Goal: Information Seeking & Learning: Learn about a topic

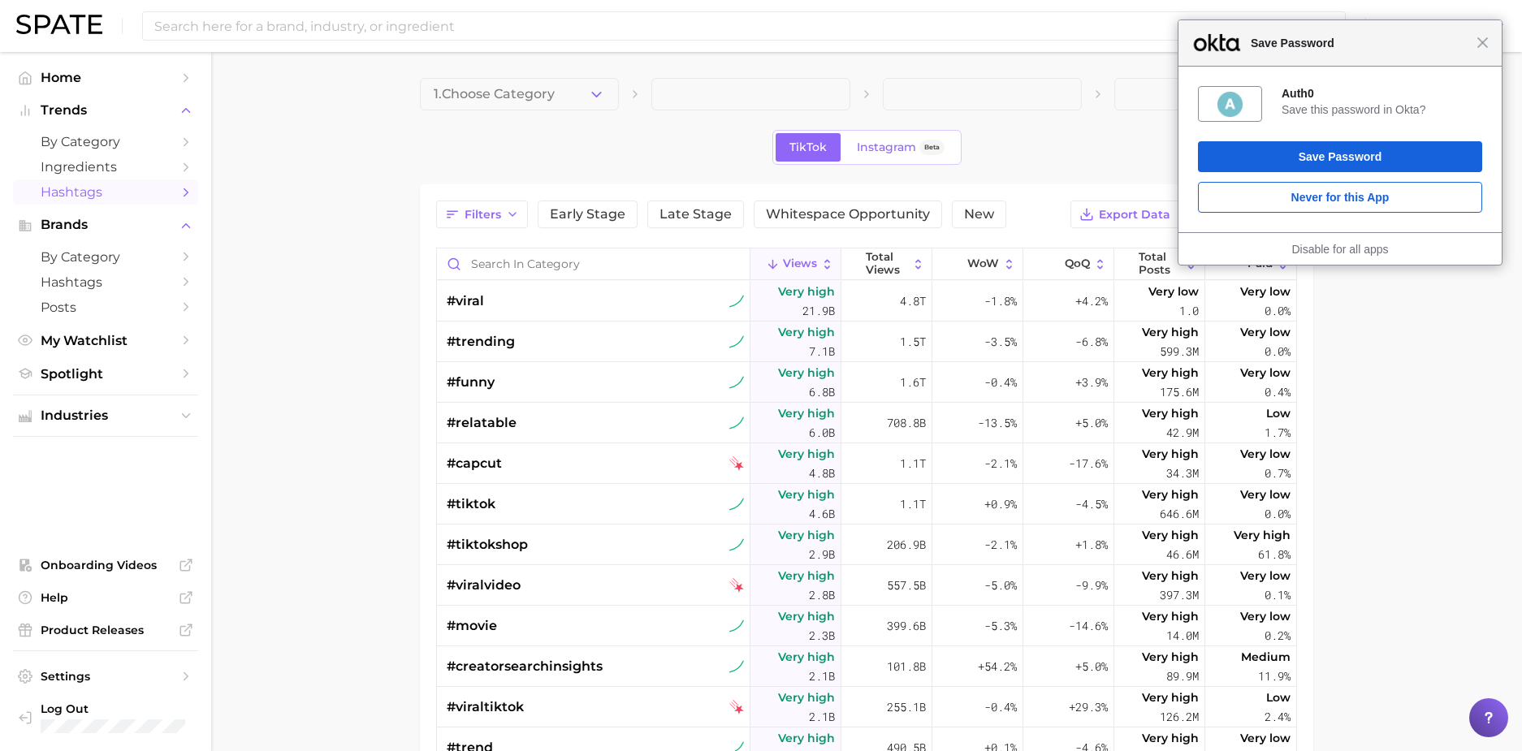
scroll to position [345, 0]
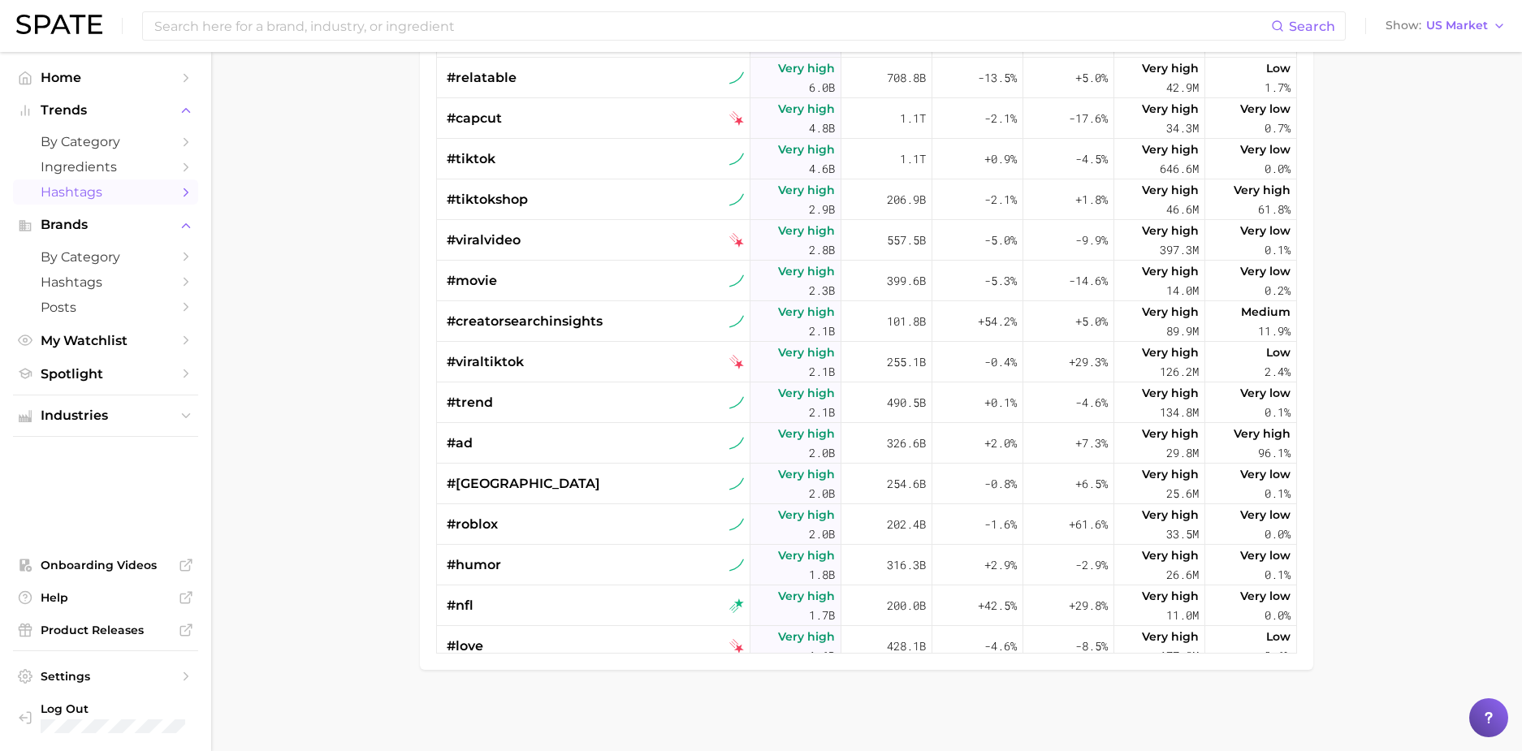
click at [1491, 180] on main "1. Choose Category TikTok Instagram Beta Filters Early Stage Late Stage Whitesp…" at bounding box center [866, 229] width 1311 height 1045
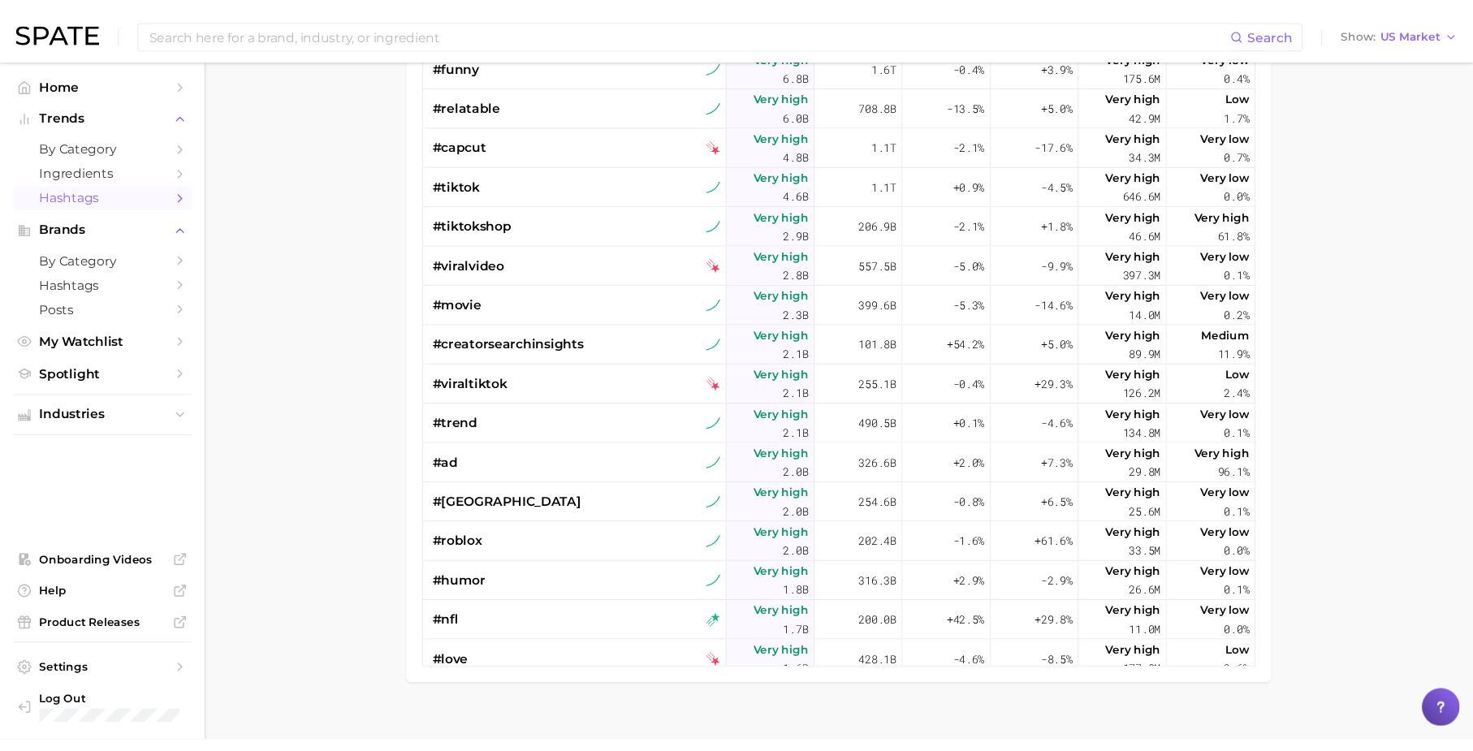
scroll to position [0, 0]
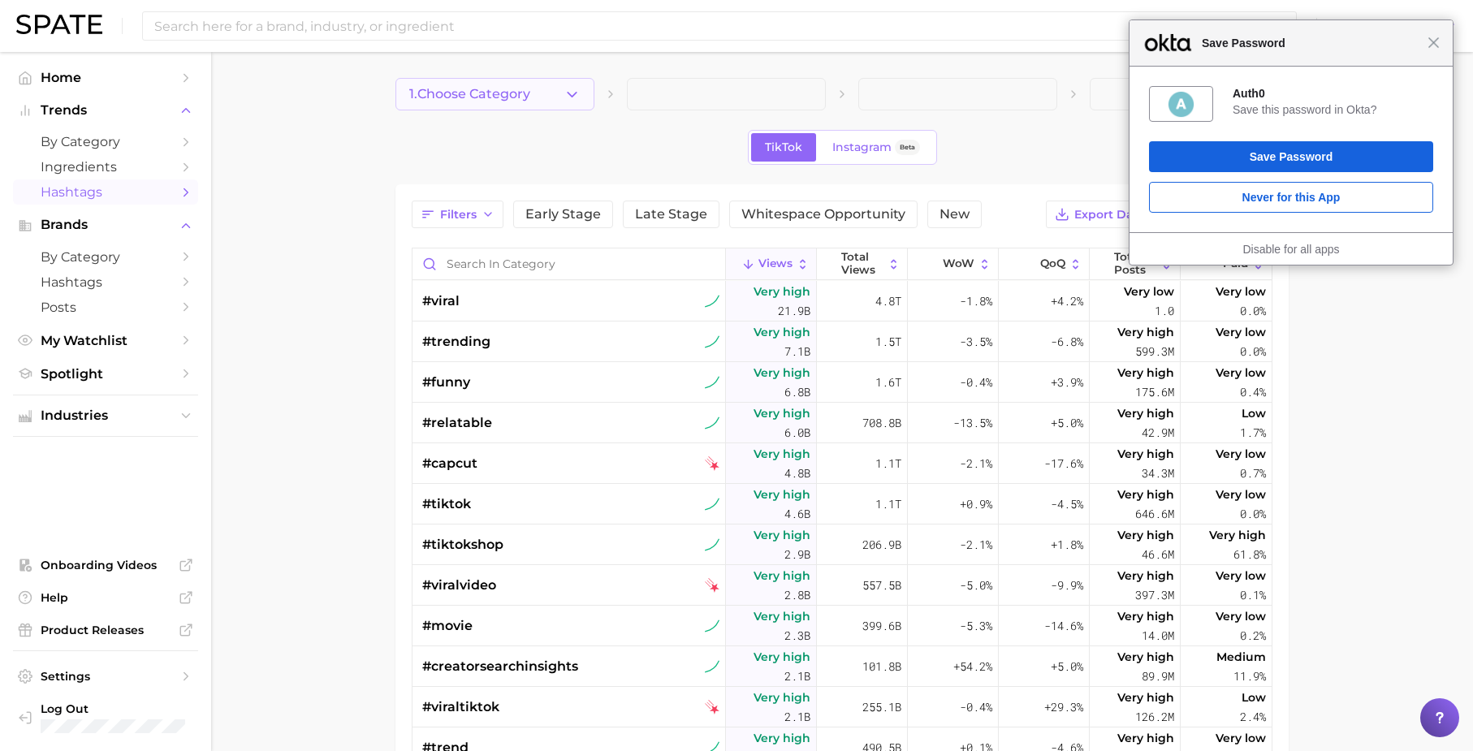
click at [539, 106] on button "1. Choose Category" at bounding box center [495, 94] width 199 height 32
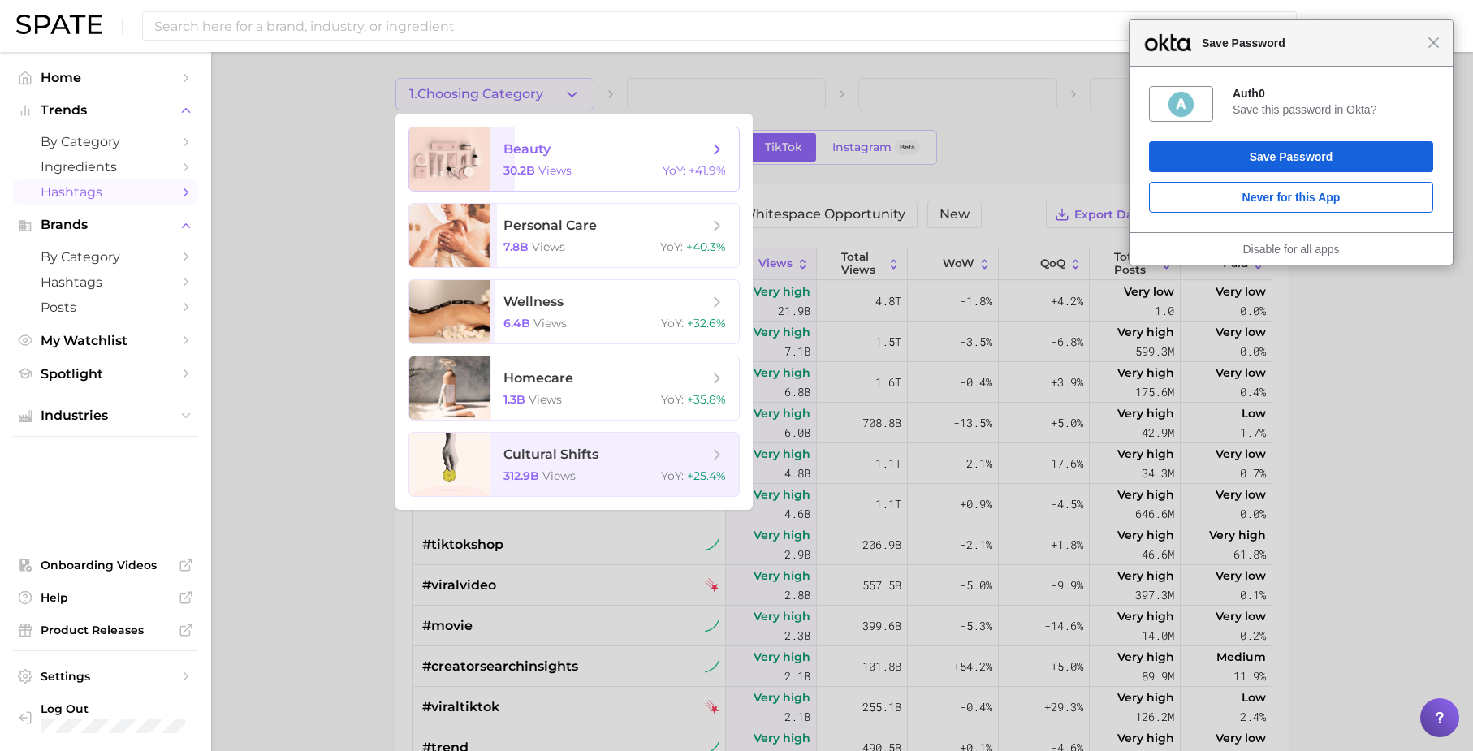
click at [543, 169] on span "views" at bounding box center [555, 170] width 33 height 15
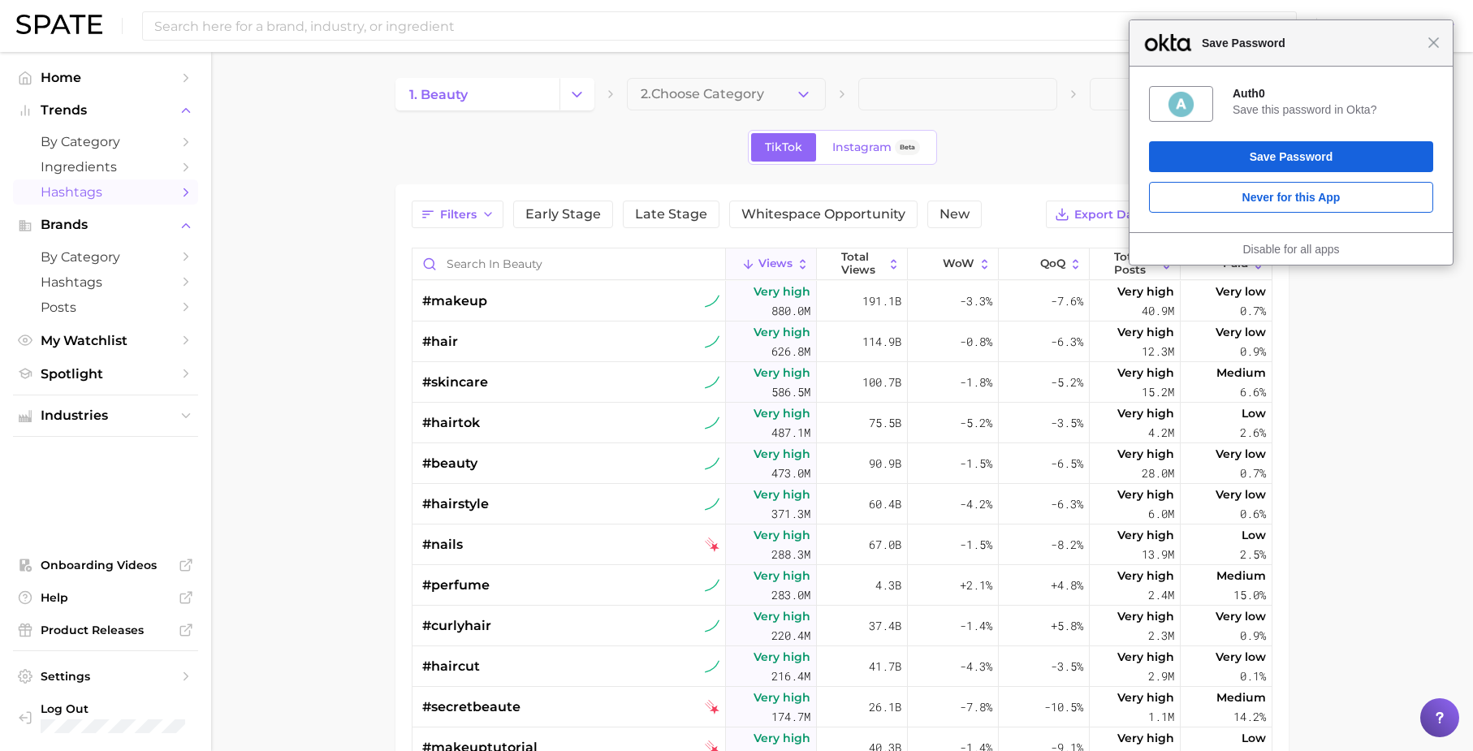
click at [808, 96] on icon "button" at bounding box center [803, 94] width 17 height 17
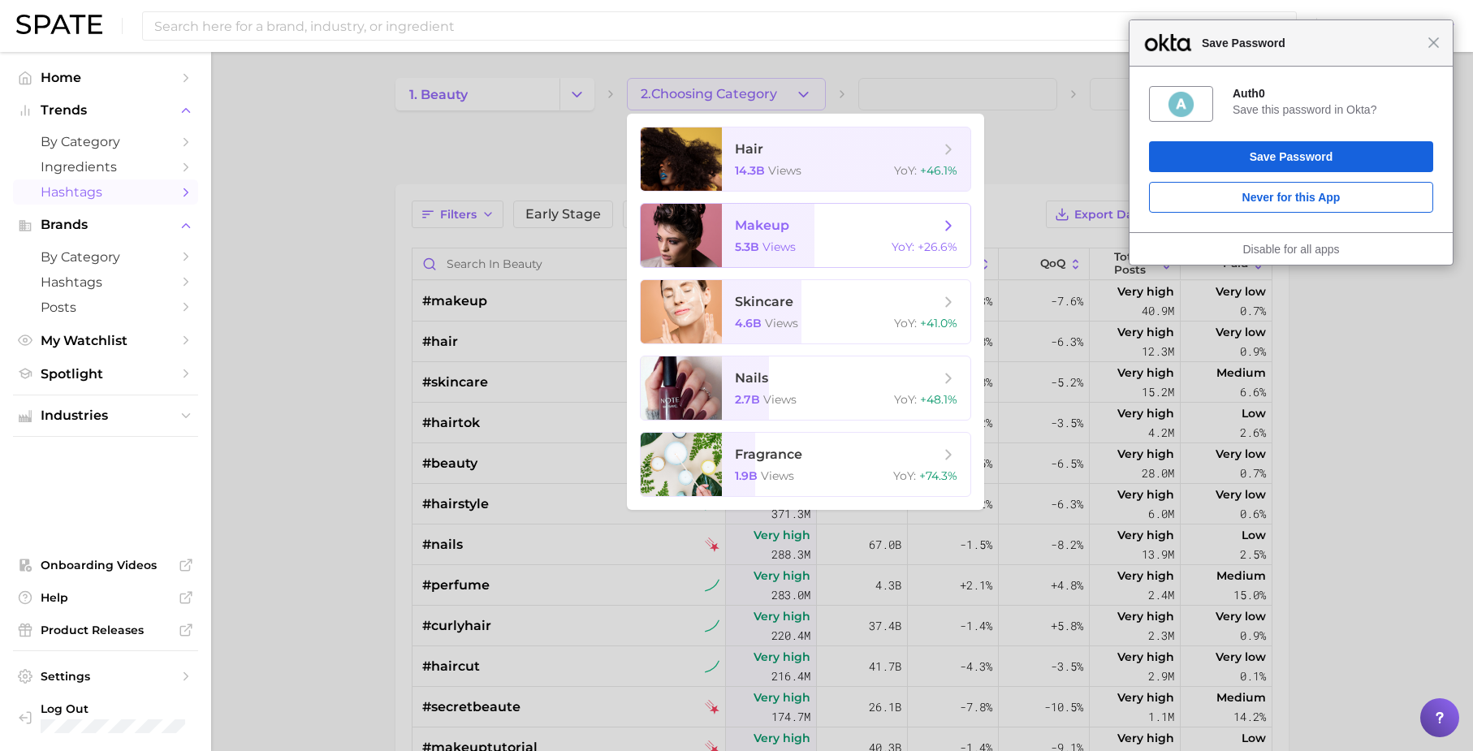
click at [757, 248] on span "5.3b" at bounding box center [747, 247] width 24 height 15
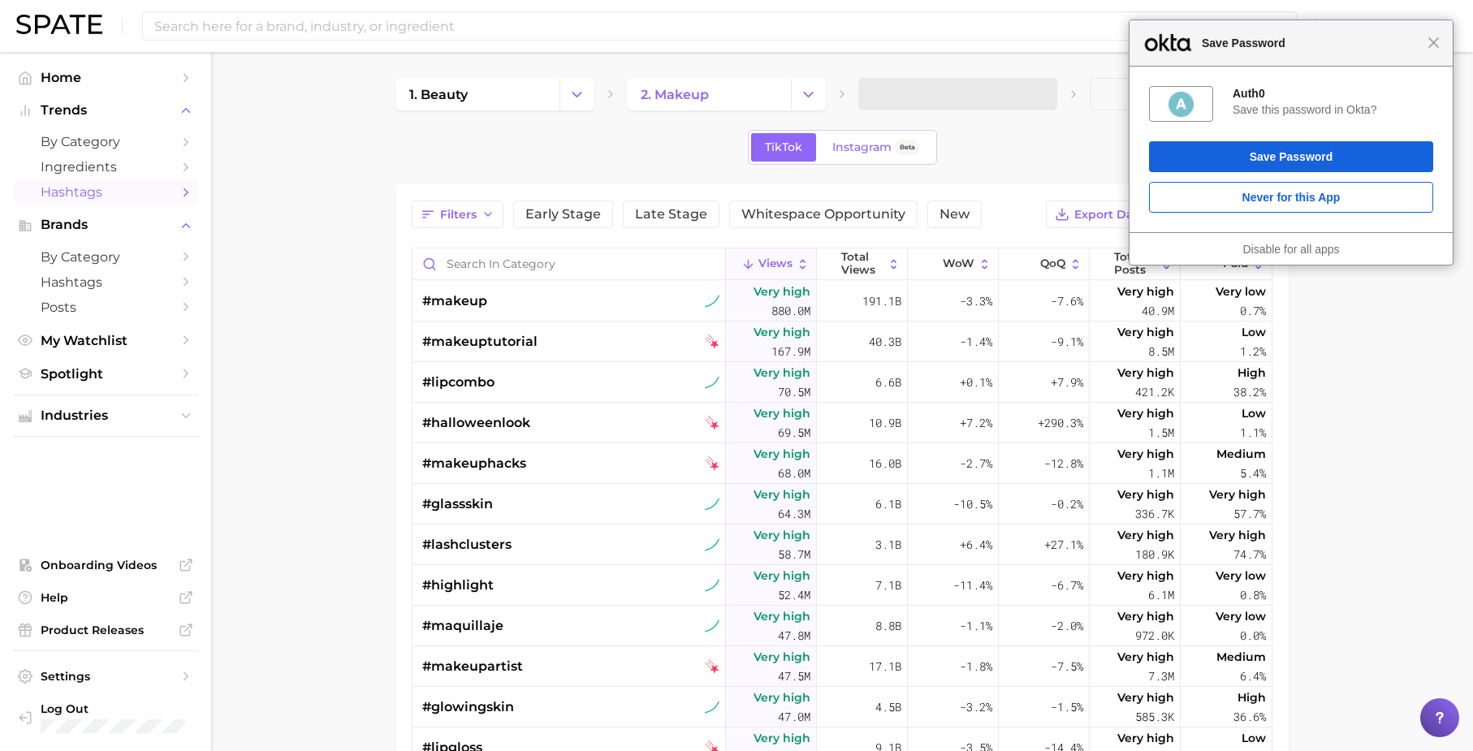
click at [1443, 56] on div "Close Save Password" at bounding box center [1291, 43] width 323 height 46
click at [1435, 47] on span "Close" at bounding box center [1434, 43] width 12 height 12
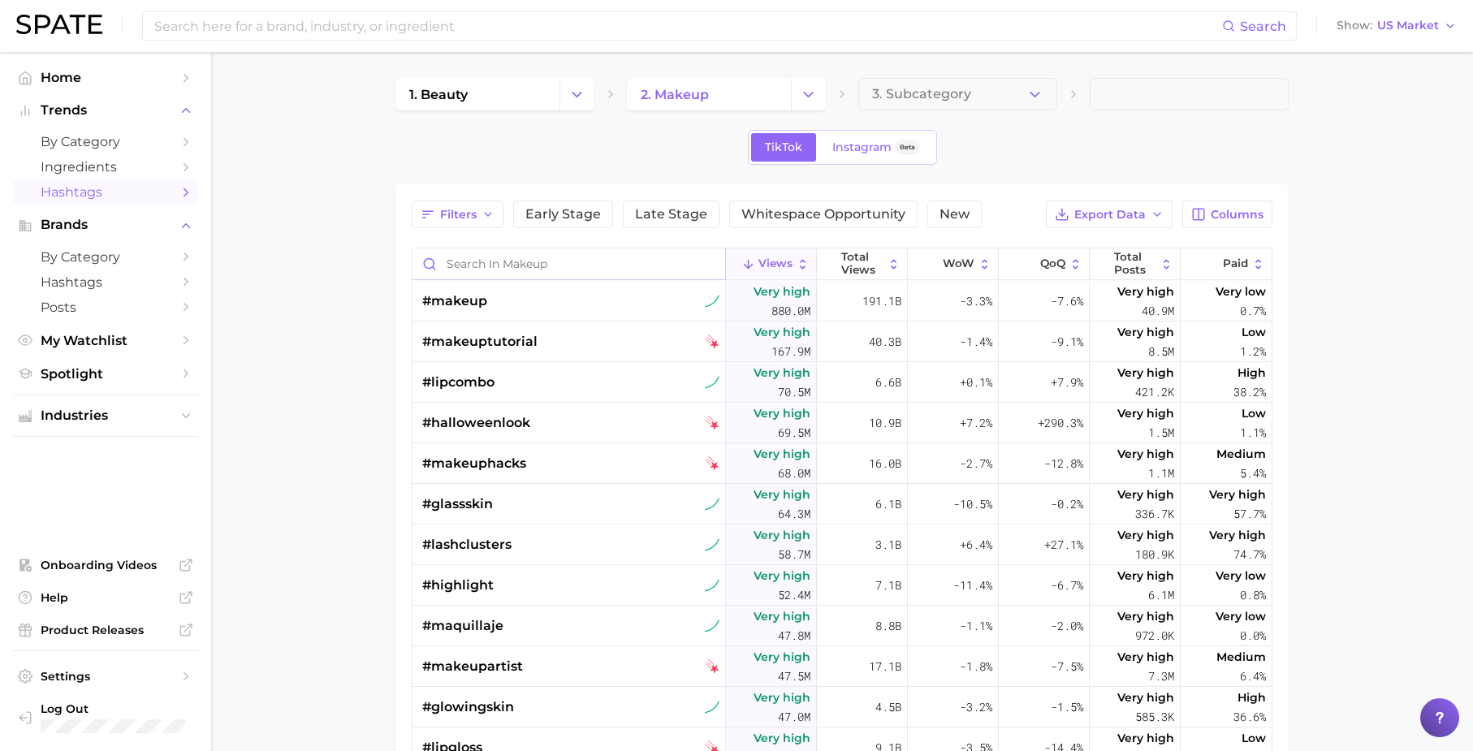
click at [687, 268] on input "Search in makeup" at bounding box center [569, 264] width 313 height 31
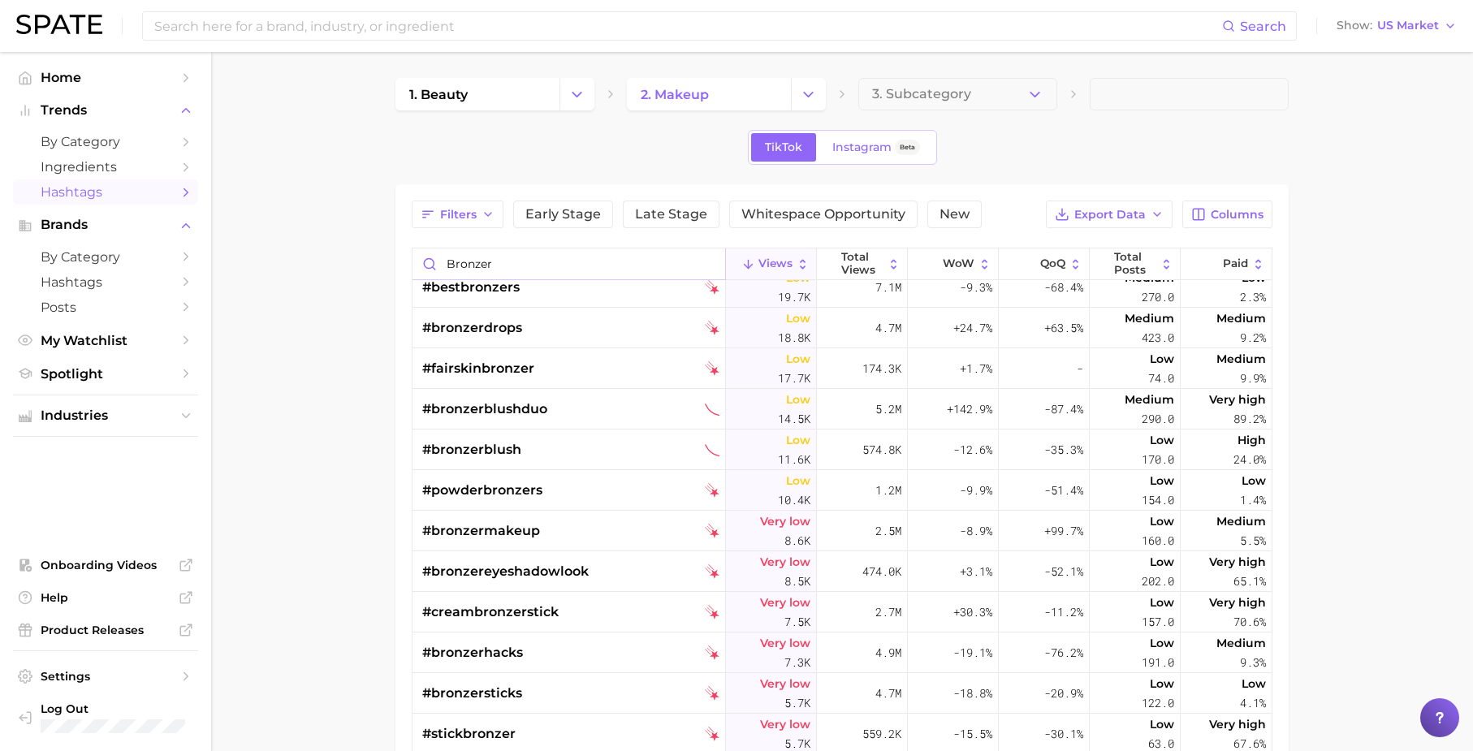
scroll to position [986, 0]
type input "bronzer"
